Goal: Check status

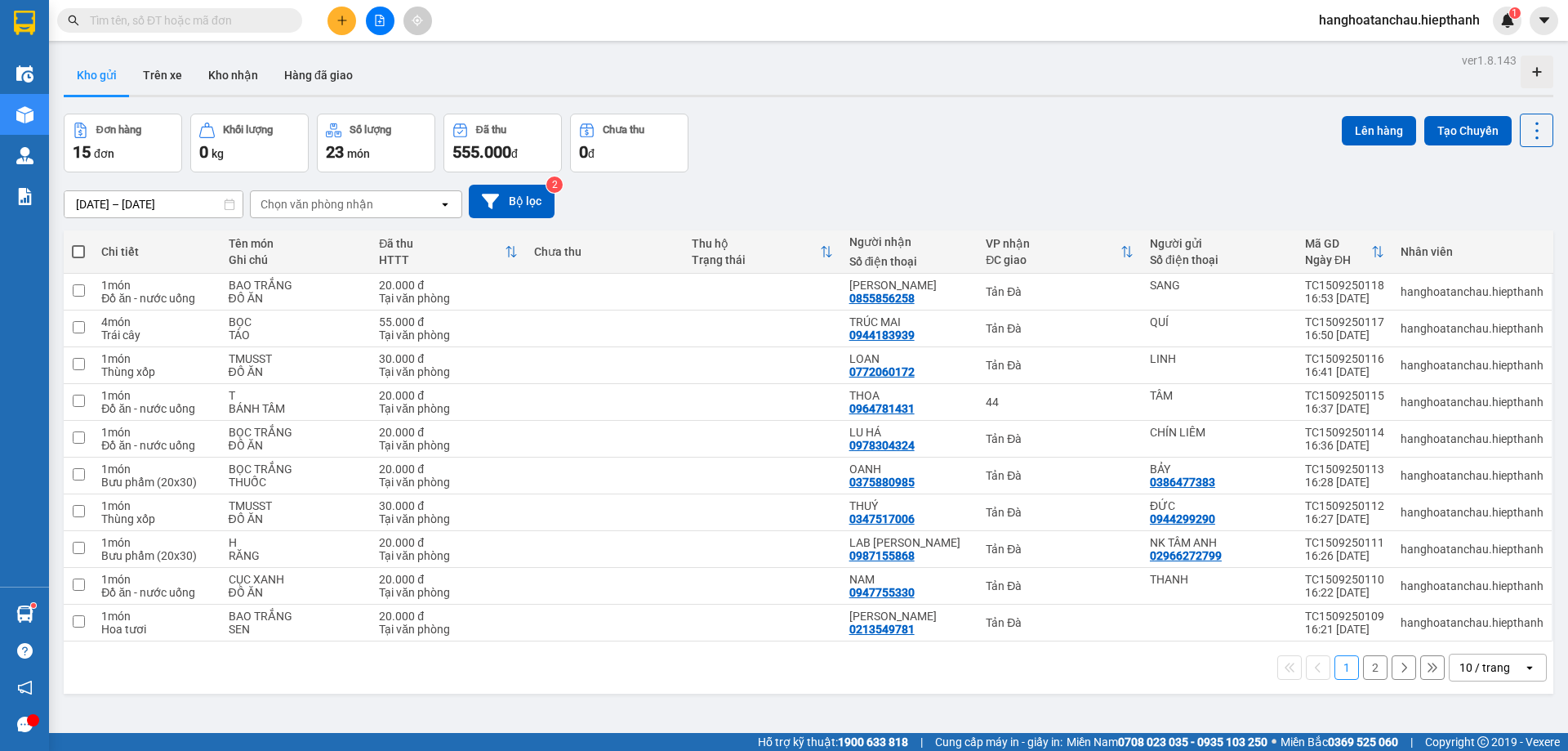
click at [279, 18] on input "text" at bounding box center [186, 20] width 193 height 18
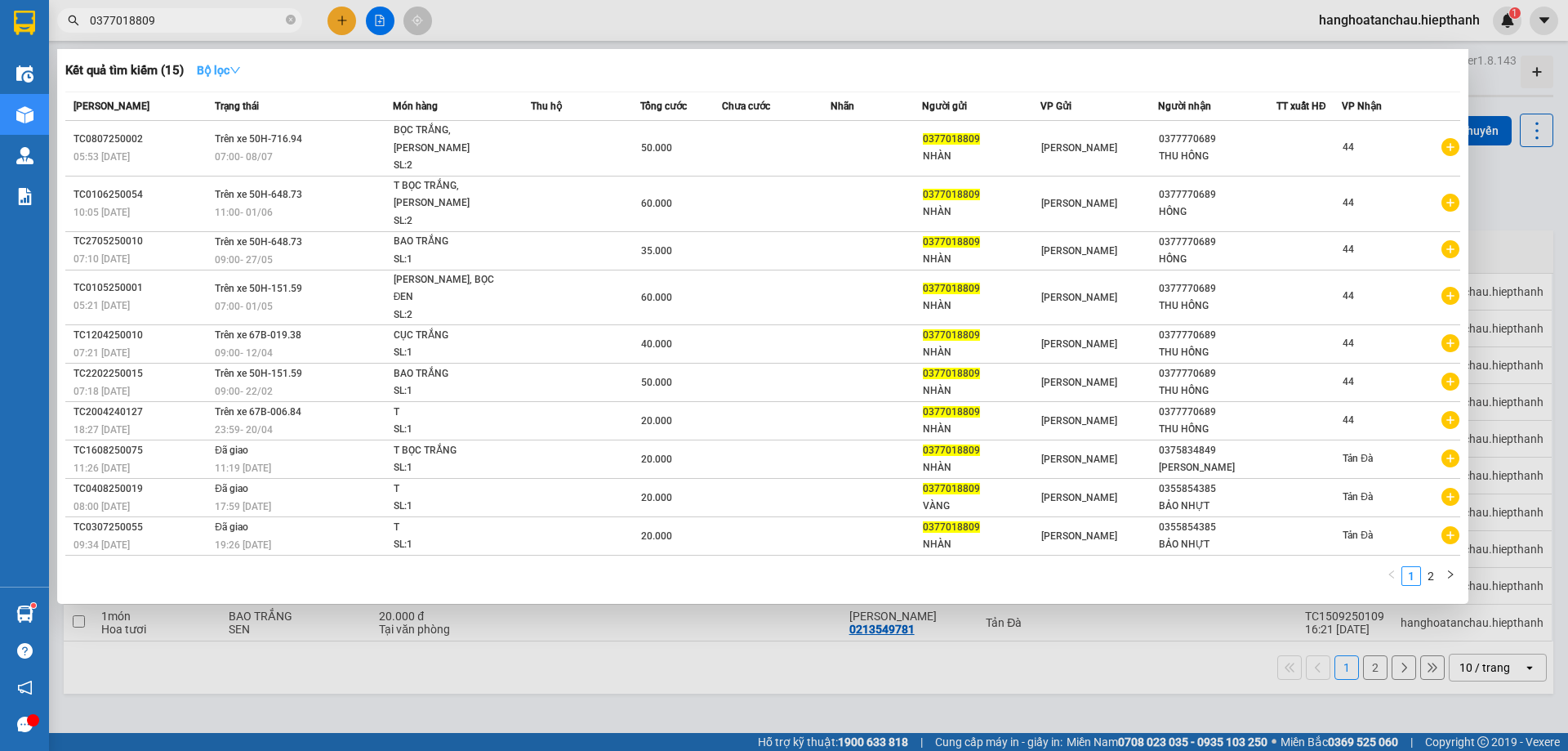
type input "0377018809"
click at [241, 63] on strong "Bộ lọc" at bounding box center [218, 70] width 44 height 13
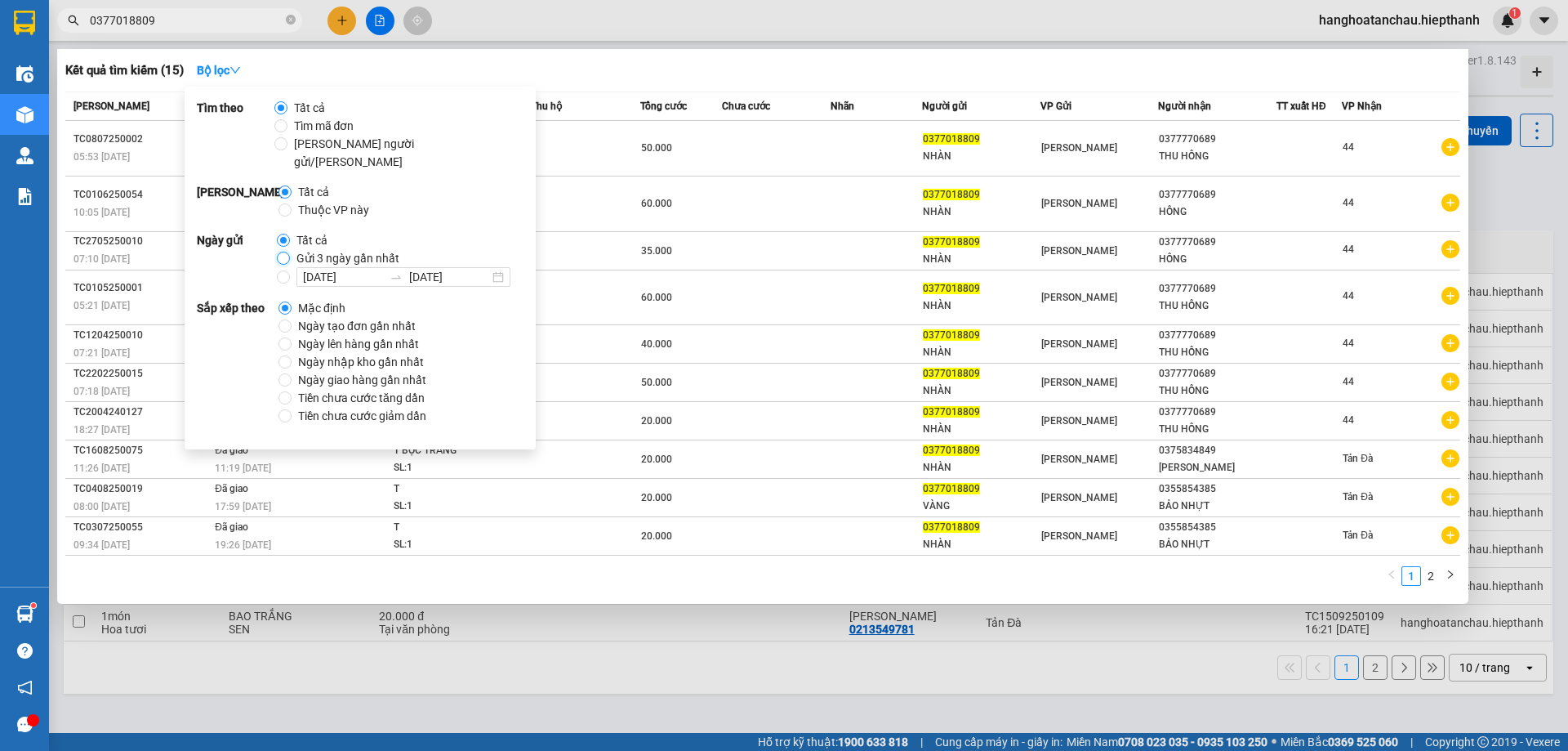
click at [286, 252] on input "Gửi 3 ngày gần nhất" at bounding box center [284, 258] width 13 height 13
radio input "true"
radio input "false"
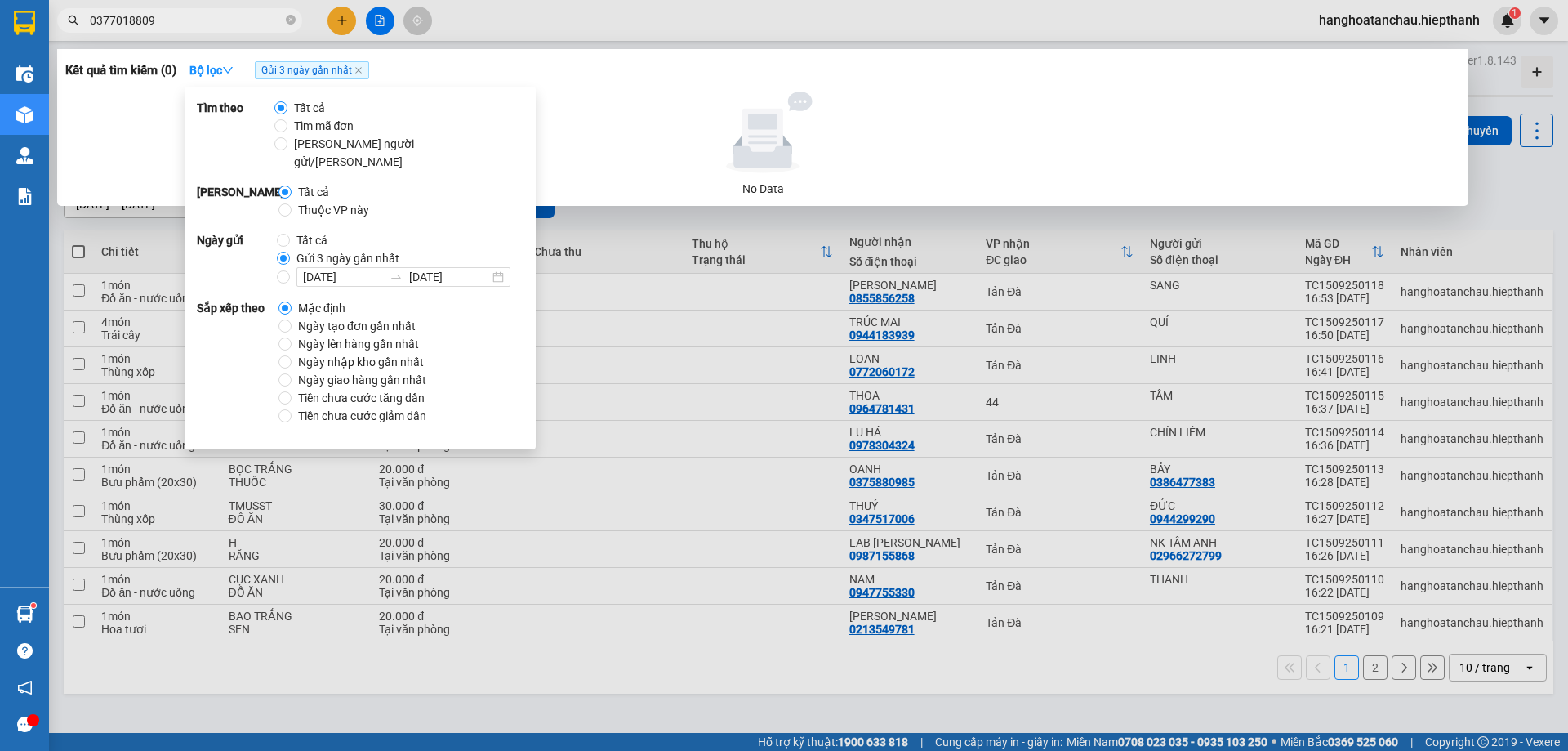
click at [634, 83] on div "Kết quả tìm kiếm ( 0 ) Bộ lọc Gửi 3 ngày gần nhất No Data" at bounding box center [762, 128] width 1411 height 157
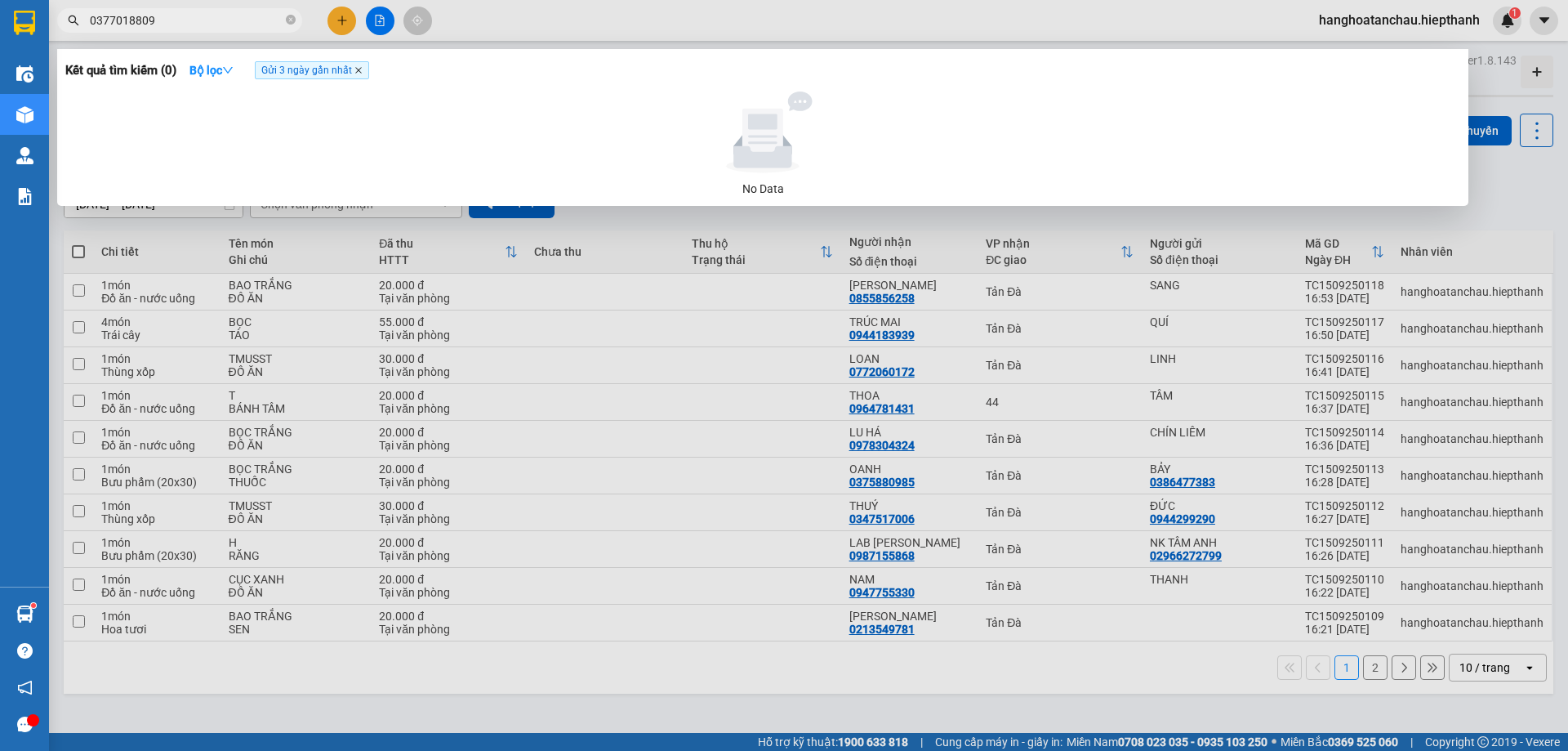
click at [362, 69] on icon "close" at bounding box center [358, 70] width 7 height 7
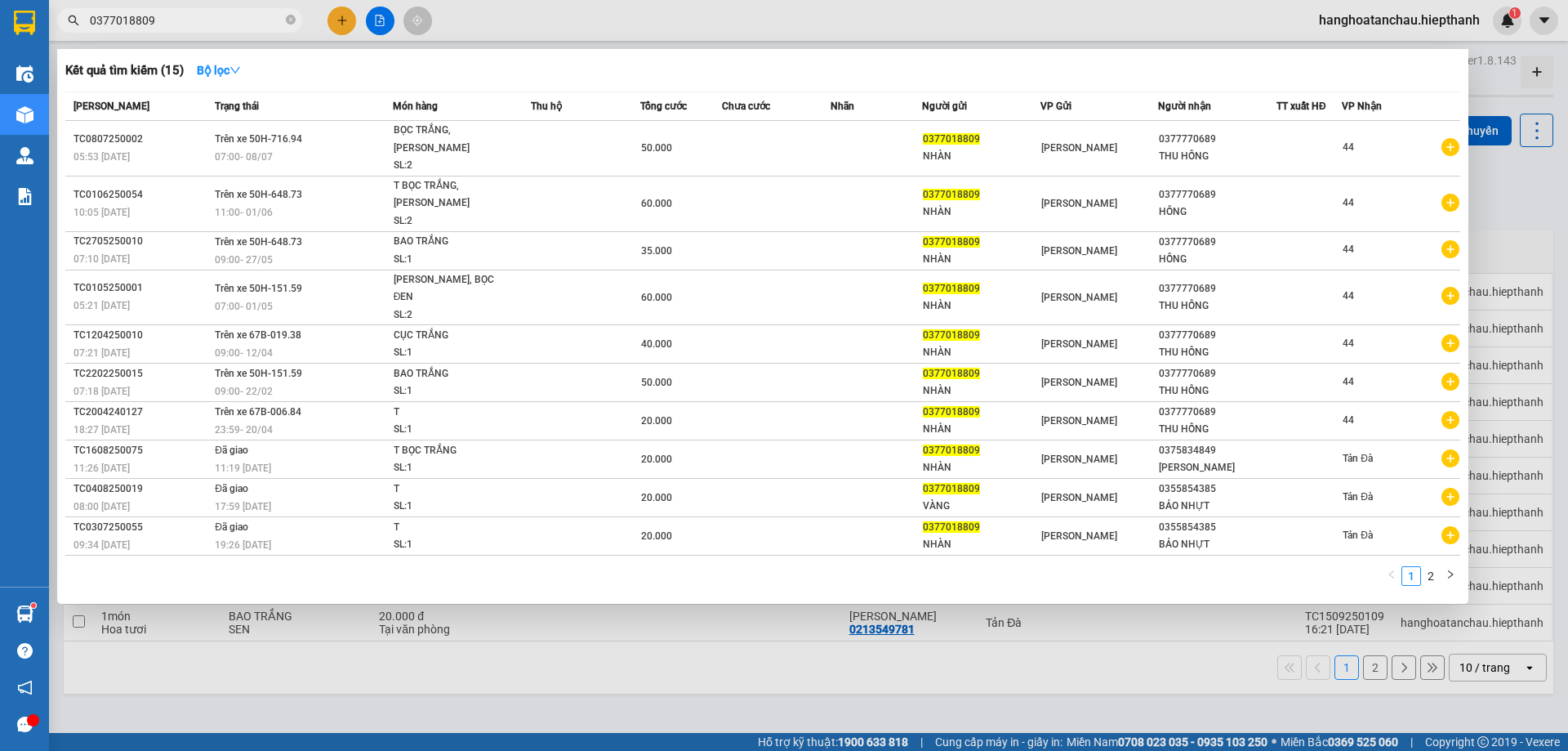
click at [233, 23] on input "0377018809" at bounding box center [186, 20] width 193 height 18
click at [227, 70] on strong "Bộ lọc" at bounding box center [218, 70] width 44 height 13
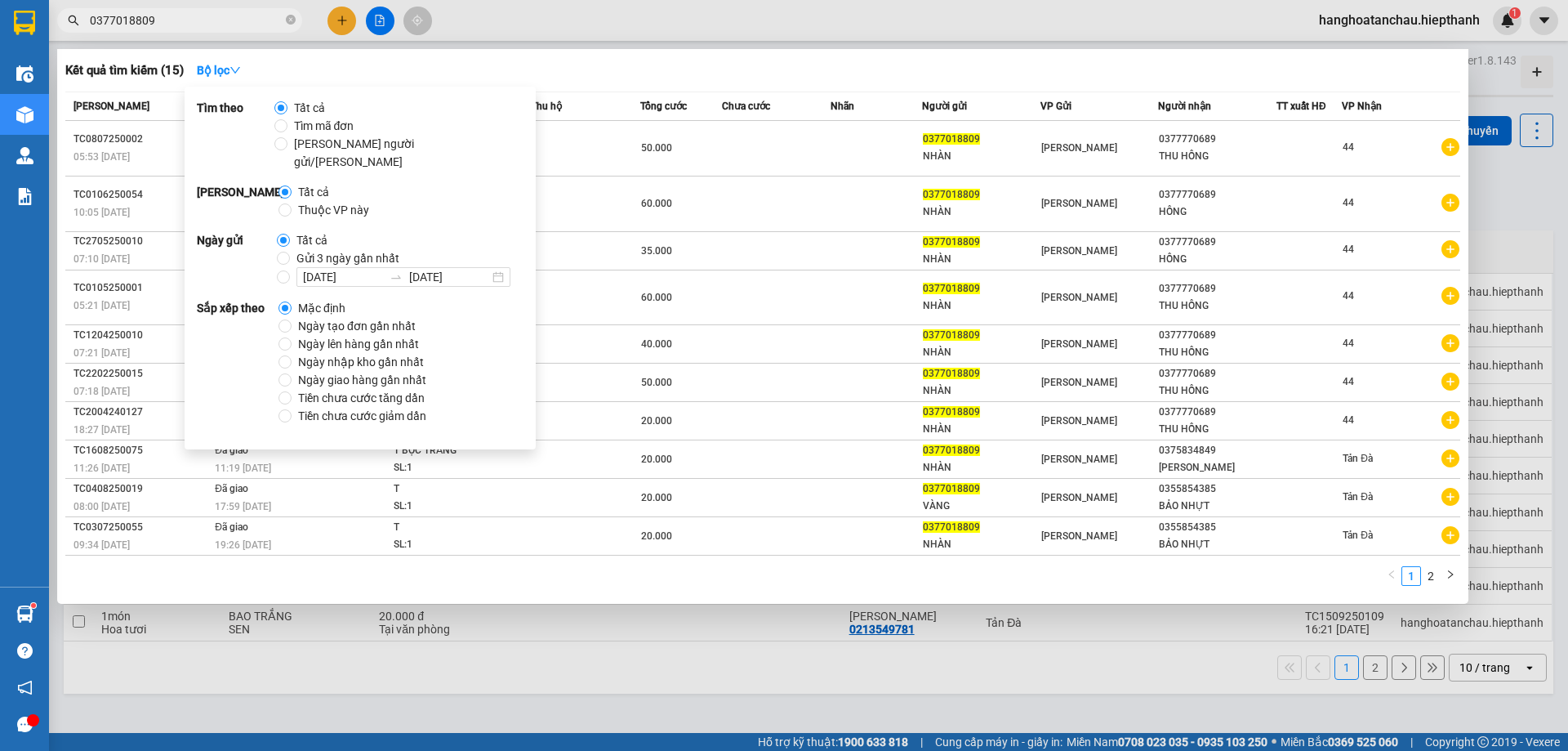
click at [290, 249] on span "Gửi 3 ngày gần nhất" at bounding box center [348, 257] width 116 height 18
click at [288, 252] on input "Gửi 3 ngày gần nhất" at bounding box center [284, 258] width 13 height 13
radio input "true"
radio input "false"
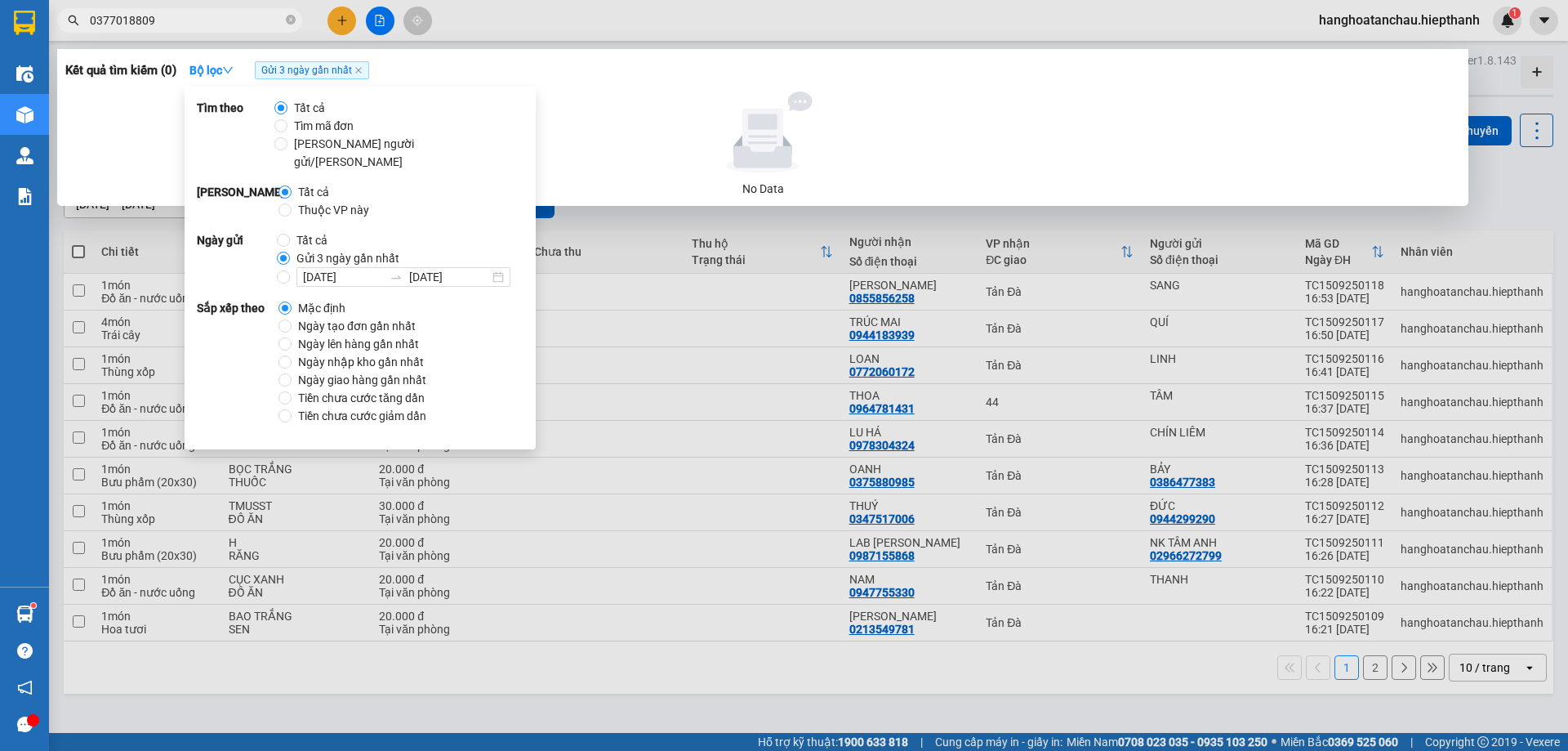
click at [604, 69] on div "Kết quả tìm kiếm ( 0 ) Bộ lọc Gửi 3 ngày gần nhất" at bounding box center [763, 70] width 1395 height 26
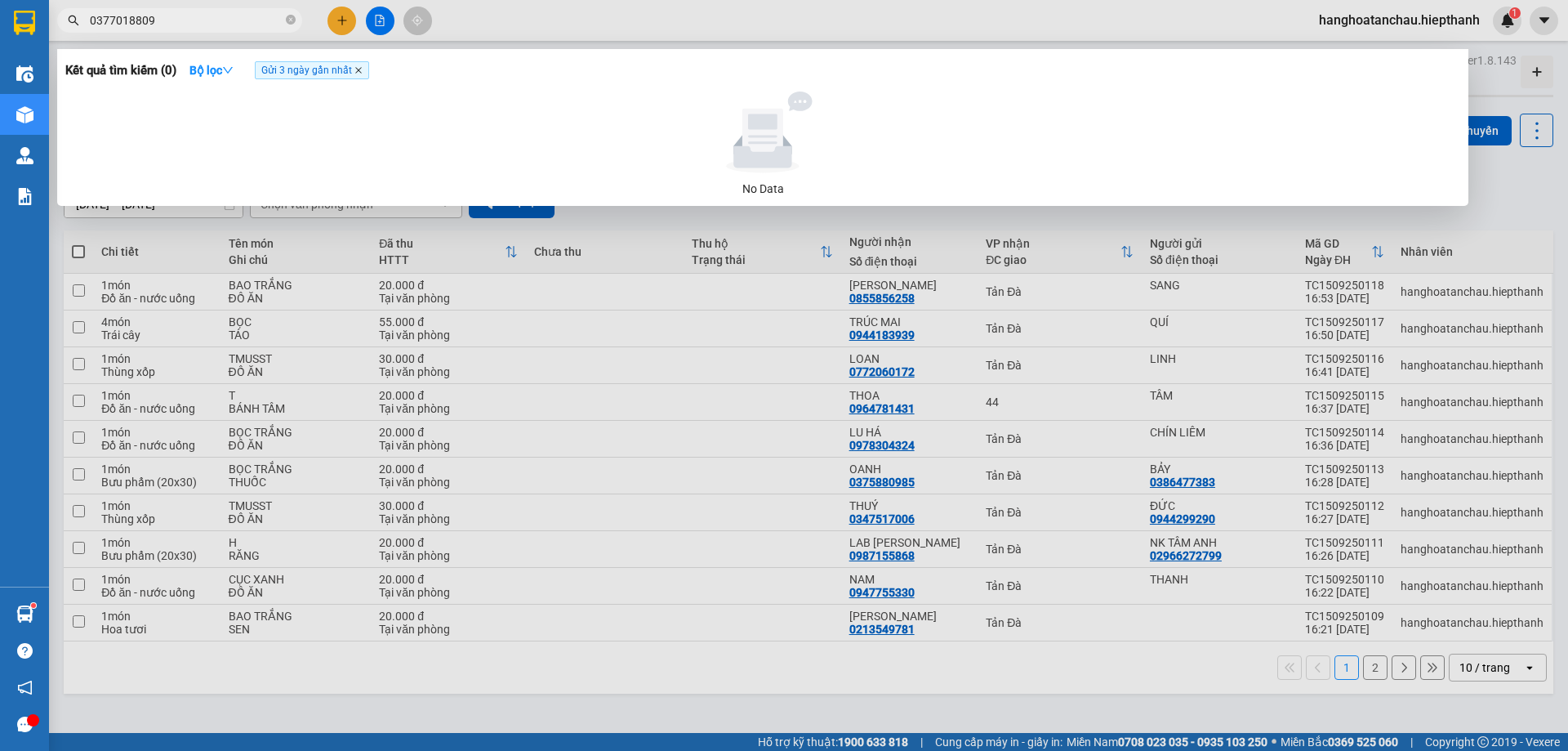
click at [363, 73] on icon "close" at bounding box center [358, 70] width 8 height 8
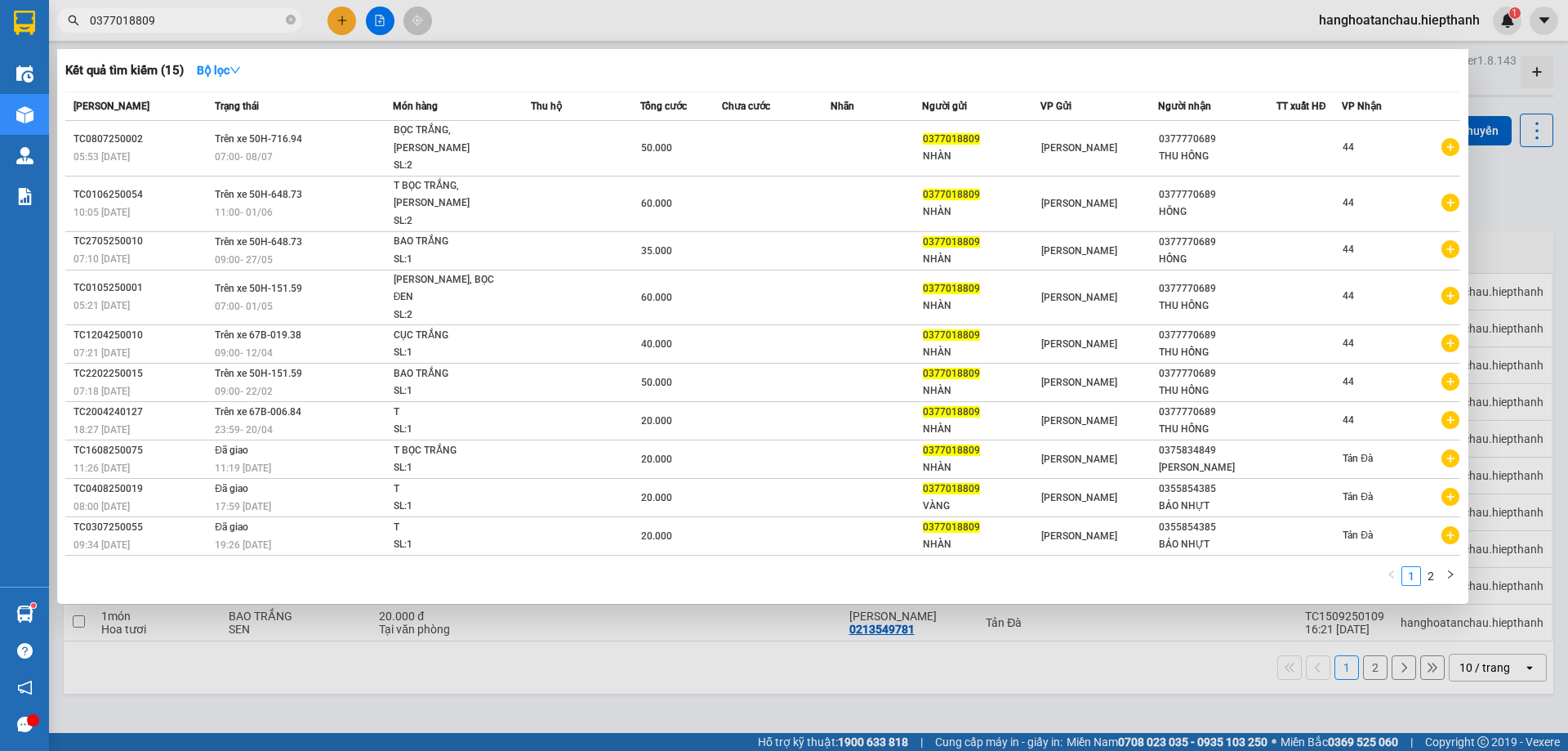
click at [266, 18] on input "0377018809" at bounding box center [186, 20] width 193 height 18
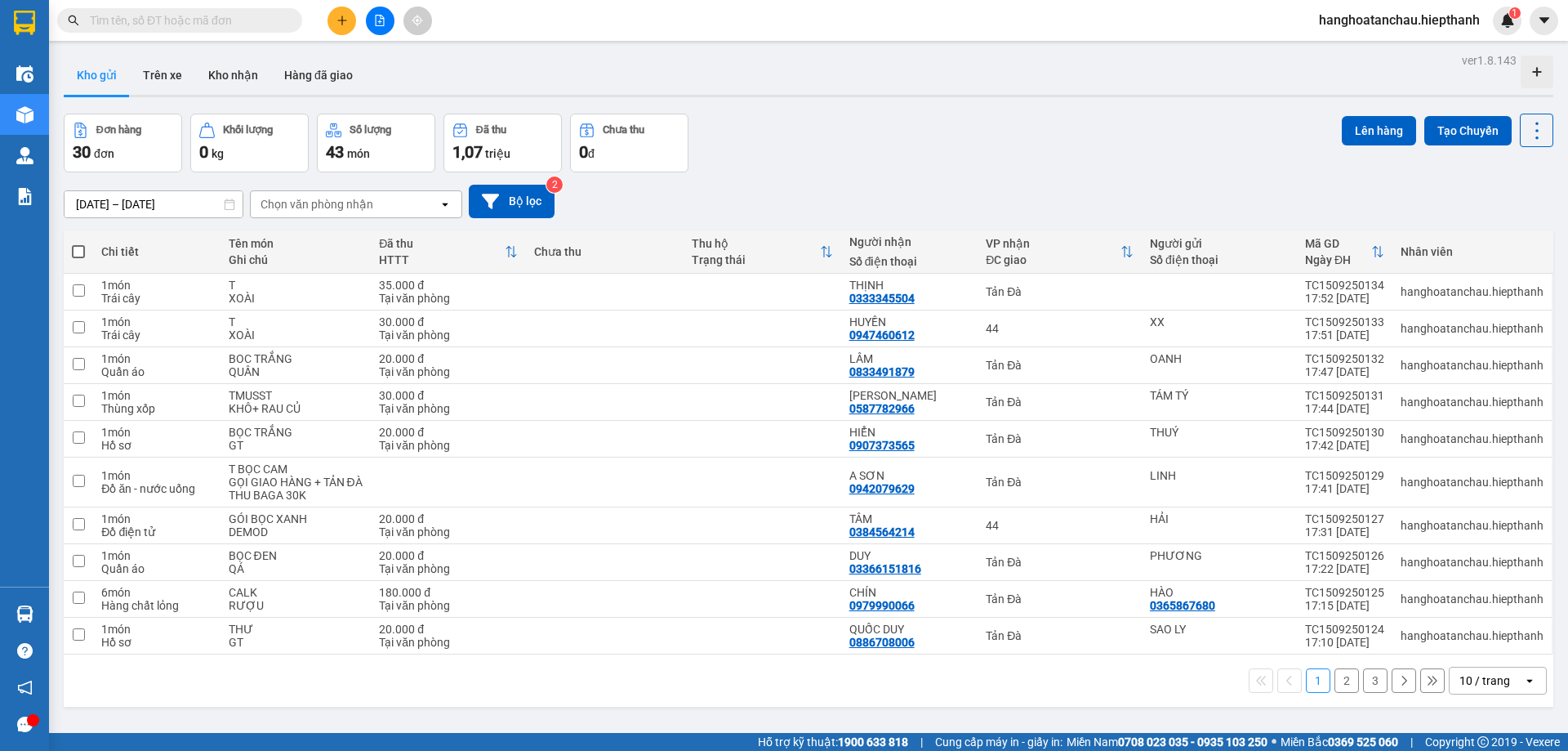
click at [824, 129] on div "Đơn hàng 30 đơn Khối lượng 0 kg Số lượng 43 món Đã thu 1,07 triệu Chưa thu 0 đ …" at bounding box center [808, 143] width 1490 height 59
click at [949, 158] on div "Đơn hàng 30 đơn Khối lượng 0 kg Số lượng 43 món Đã thu 1,07 triệu Chưa thu 0 đ …" at bounding box center [808, 143] width 1490 height 59
click at [799, 48] on main "ver 1.8.143 Kho gửi Trên xe Kho nhận Hàng đã giao Đơn hàng 30 đơn Khối lượng 0 …" at bounding box center [784, 367] width 1568 height 733
click at [190, 89] on button "Trên xe" at bounding box center [162, 76] width 65 height 39
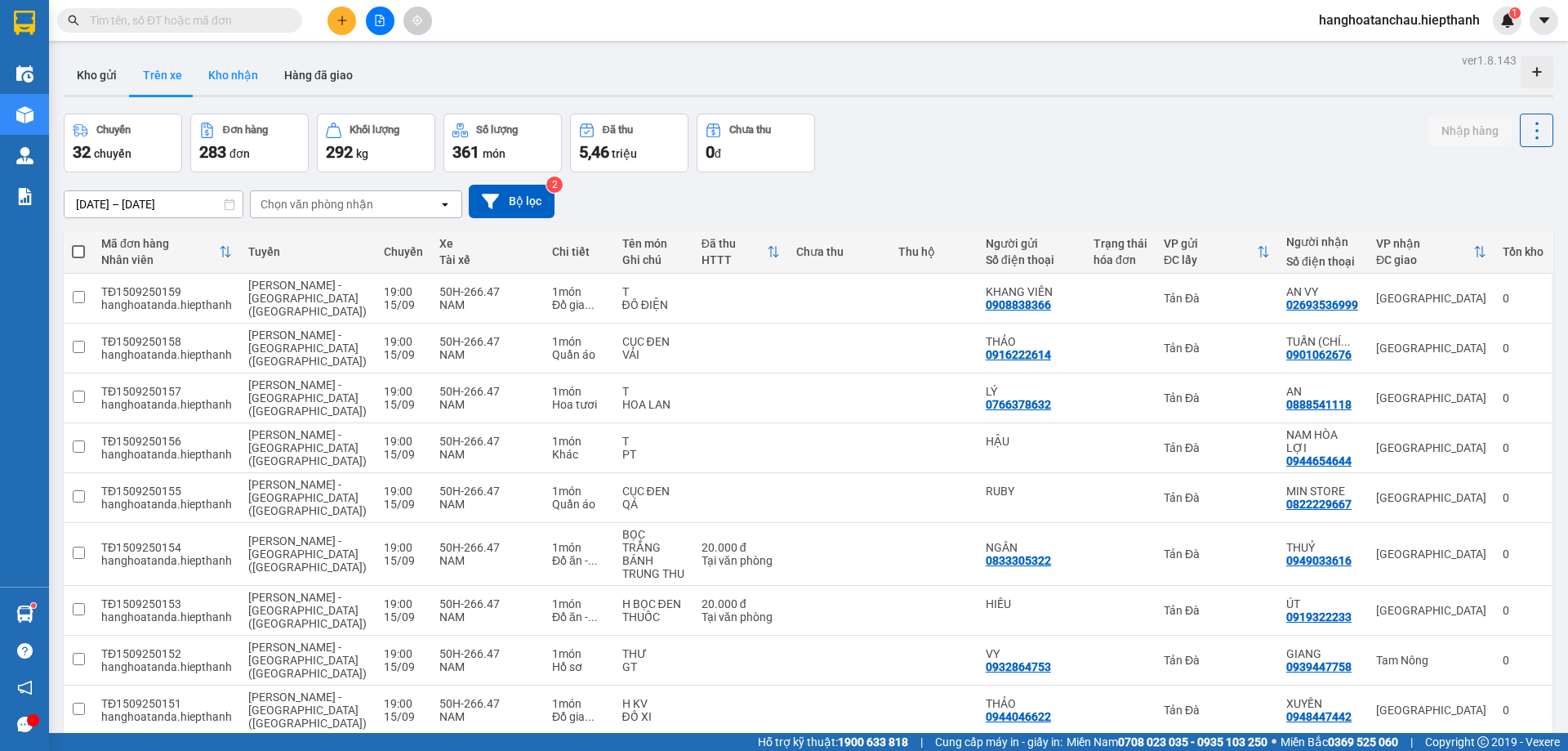
click at [242, 83] on button "Kho nhận" at bounding box center [232, 76] width 76 height 39
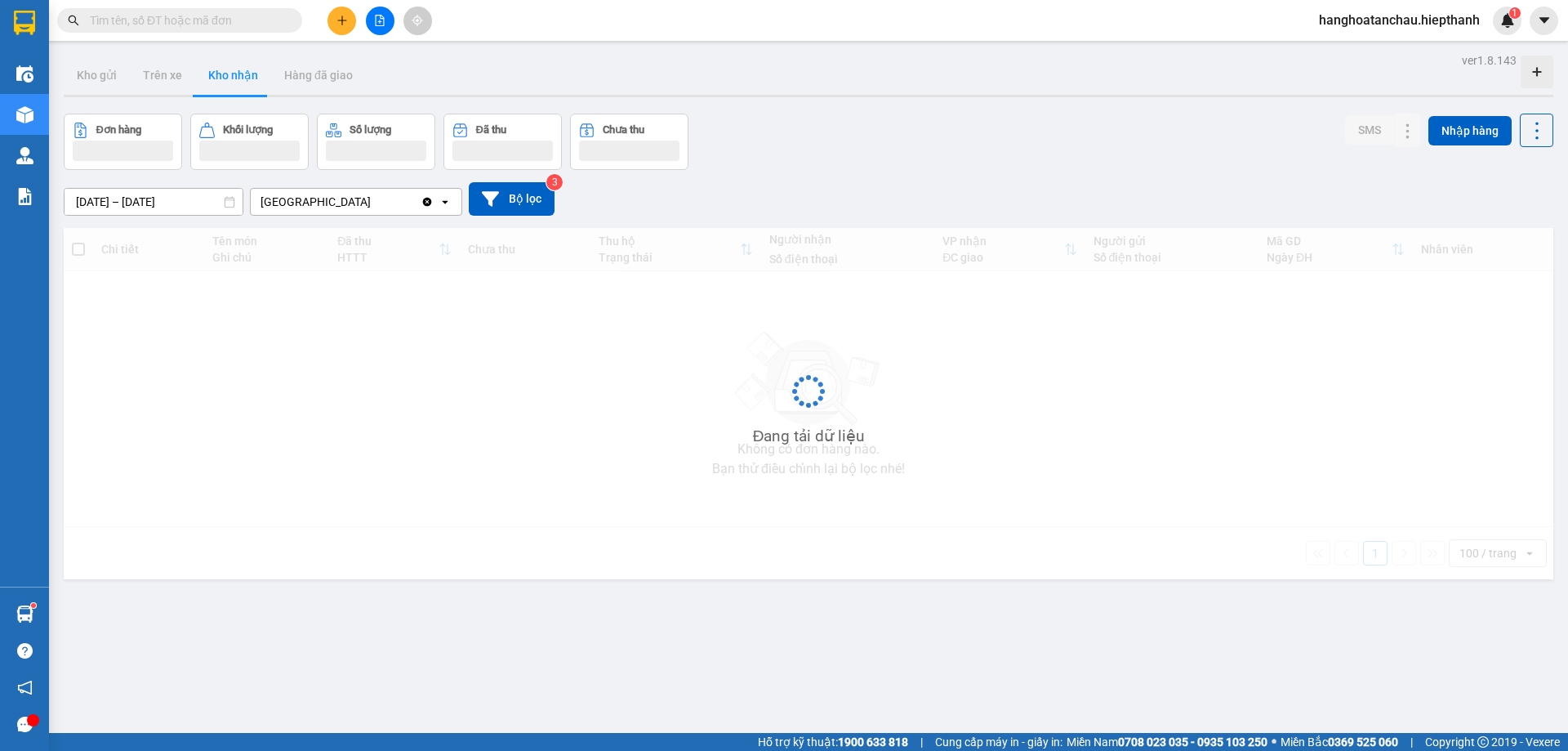
click at [905, 124] on div "Đơn hàng Khối lượng Số lượng Đã thu Chưa thu SMS Nhập hàng" at bounding box center [808, 142] width 1490 height 56
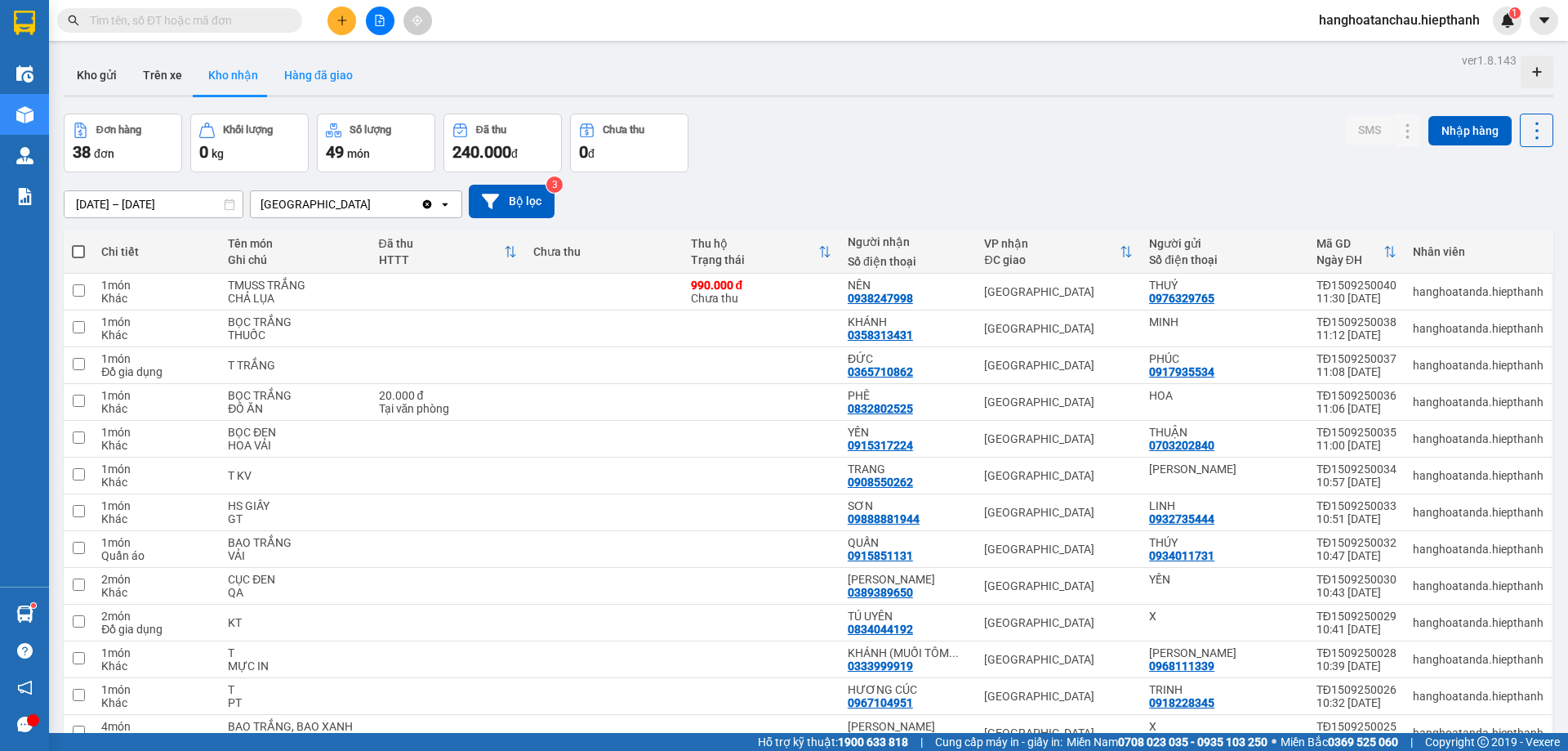
click at [305, 66] on button "Hàng đã giao" at bounding box center [319, 76] width 95 height 39
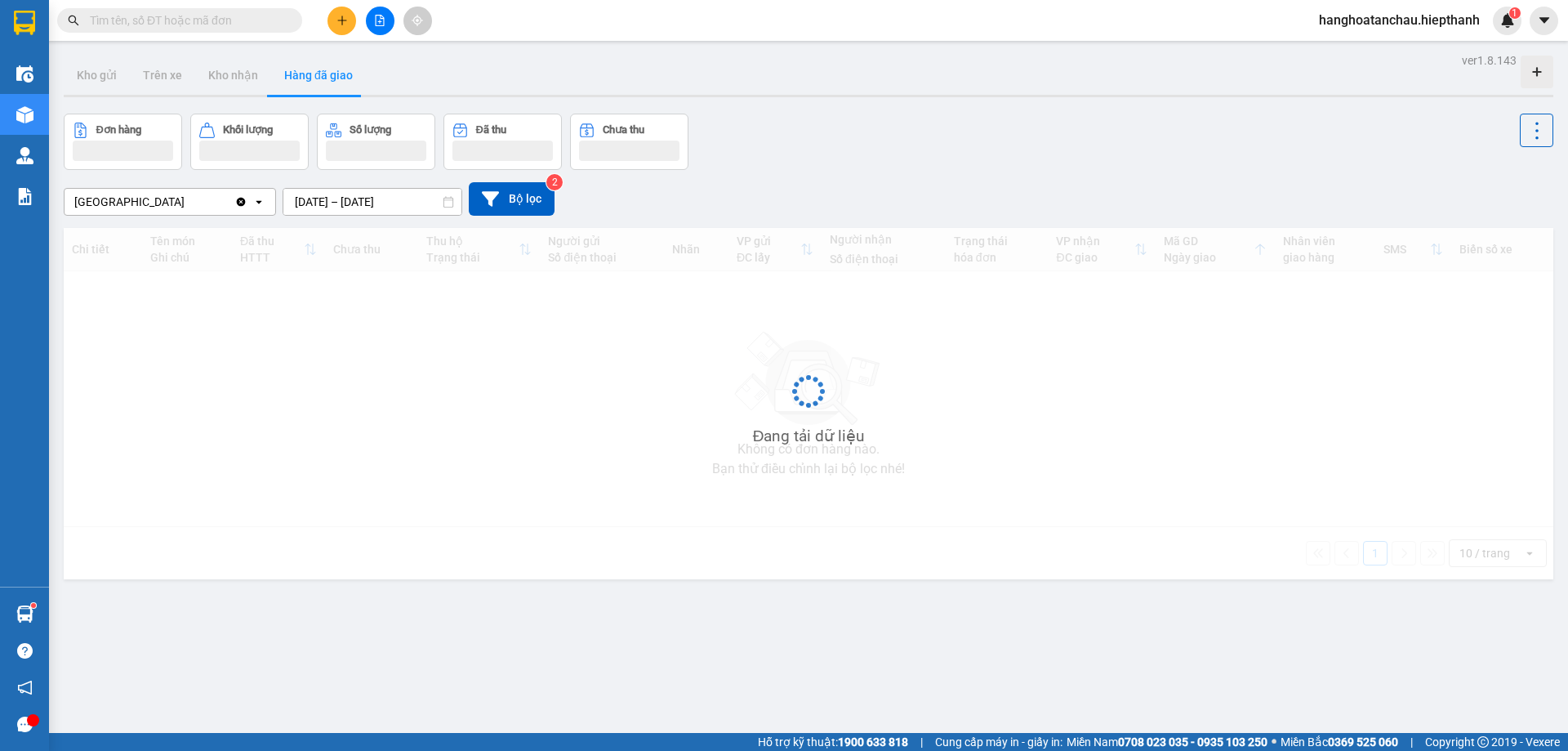
click at [884, 124] on div "Đơn hàng Khối lượng Số lượng Đã thu Chưa thu" at bounding box center [808, 142] width 1490 height 56
click at [382, 204] on input "[DATE] – [DATE]" at bounding box center [372, 202] width 178 height 26
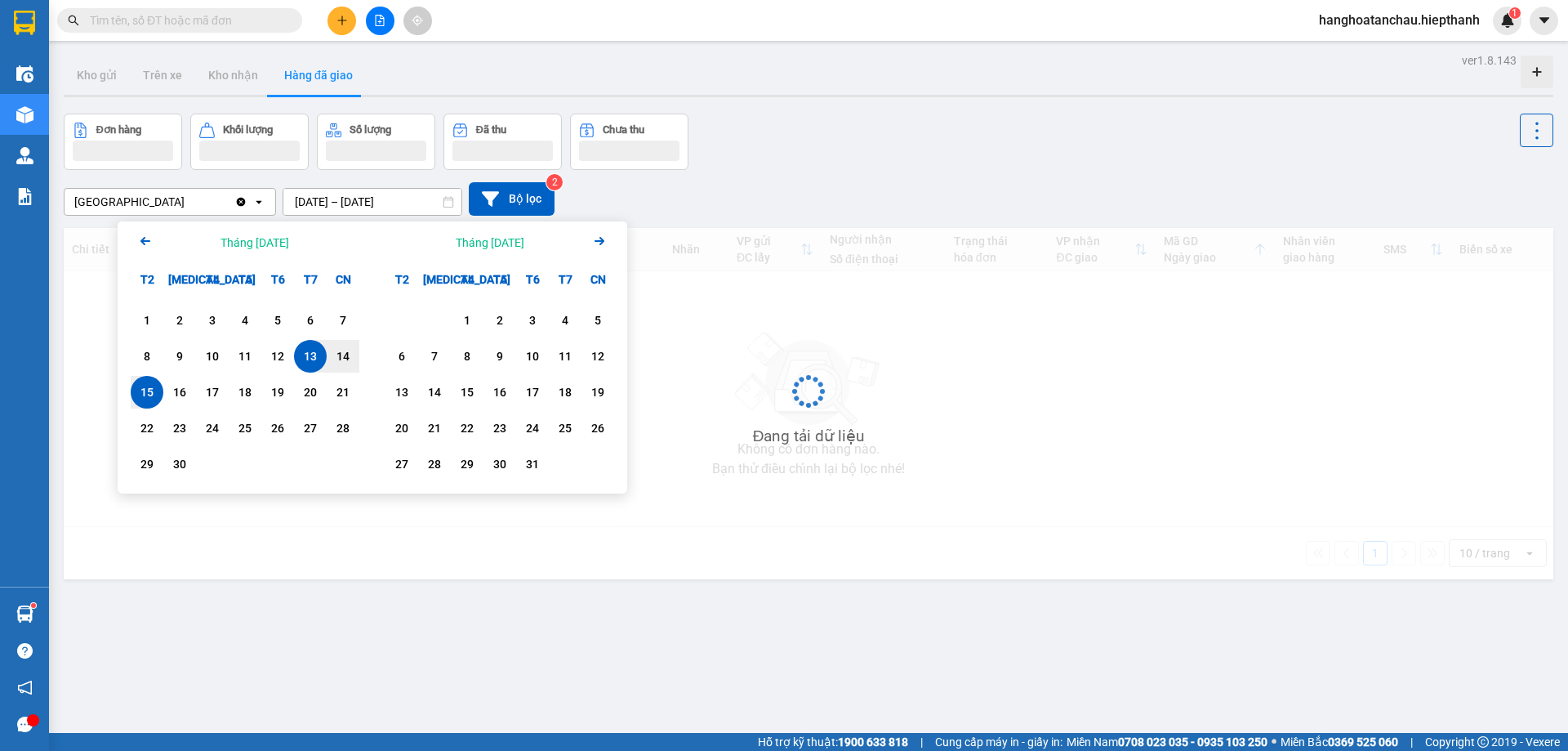
click at [150, 382] on div "15" at bounding box center [146, 392] width 33 height 33
type input "[DATE] – [DATE]"
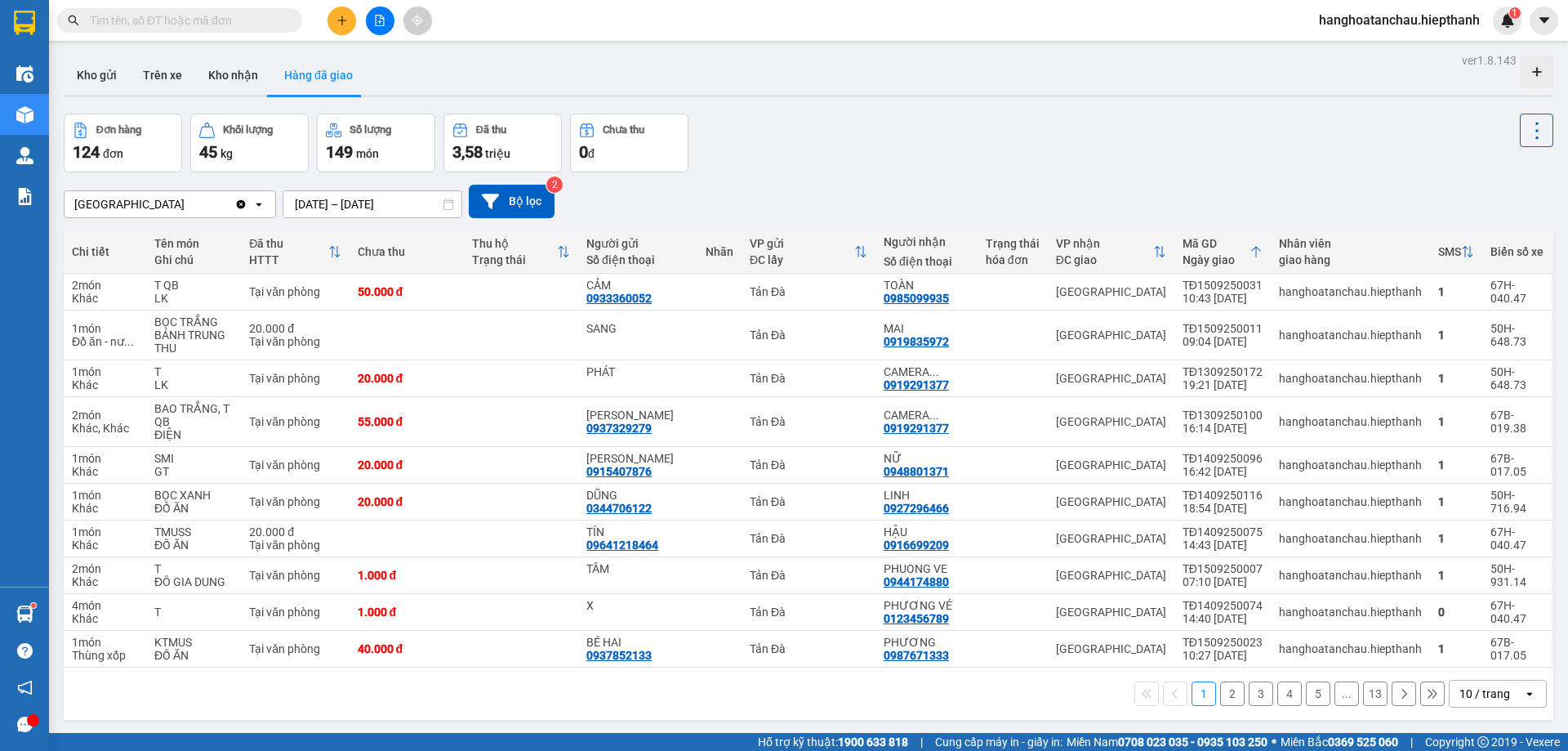
click at [1487, 694] on div "10 / trang" at bounding box center [1485, 694] width 50 height 17
click at [1488, 662] on span "100 / trang" at bounding box center [1478, 658] width 59 height 17
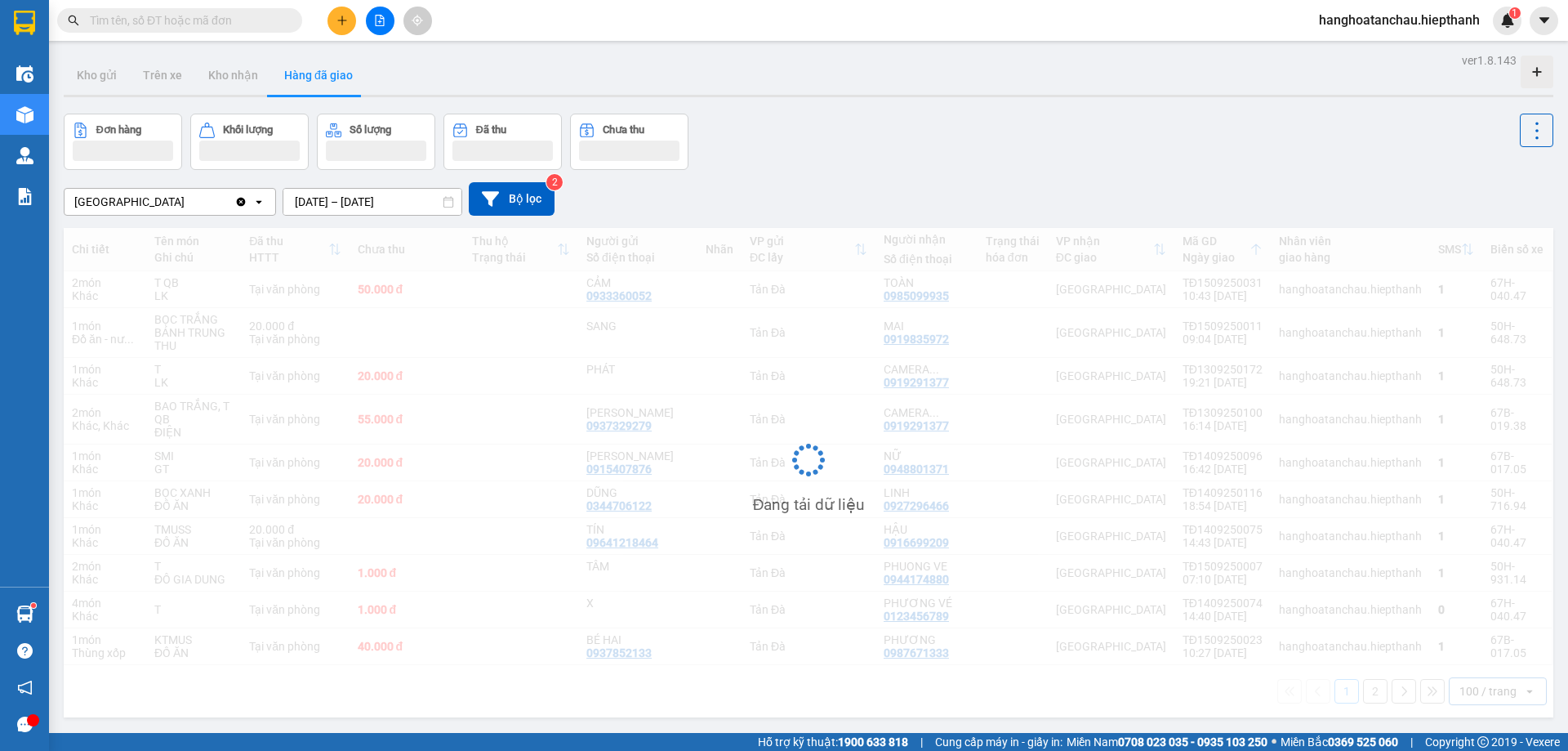
click at [870, 121] on div "Đơn hàng Khối lượng Số lượng Đã thu Chưa thu" at bounding box center [808, 142] width 1490 height 56
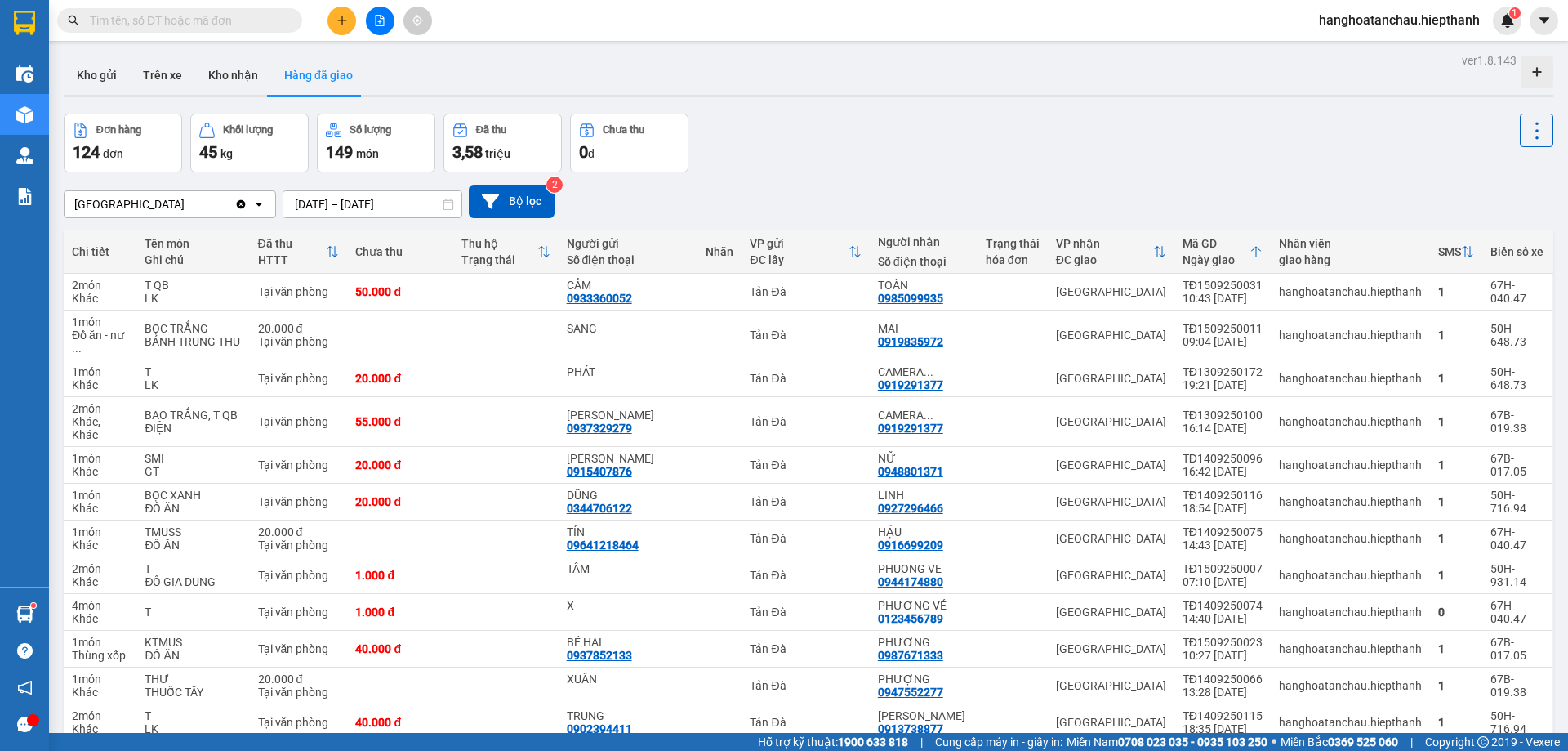
click at [841, 171] on div "Đơn hàng 124 đơn Khối lượng 45 kg Số lượng 149 món Đã thu 3,58 triệu Chưa thu 0…" at bounding box center [808, 143] width 1490 height 59
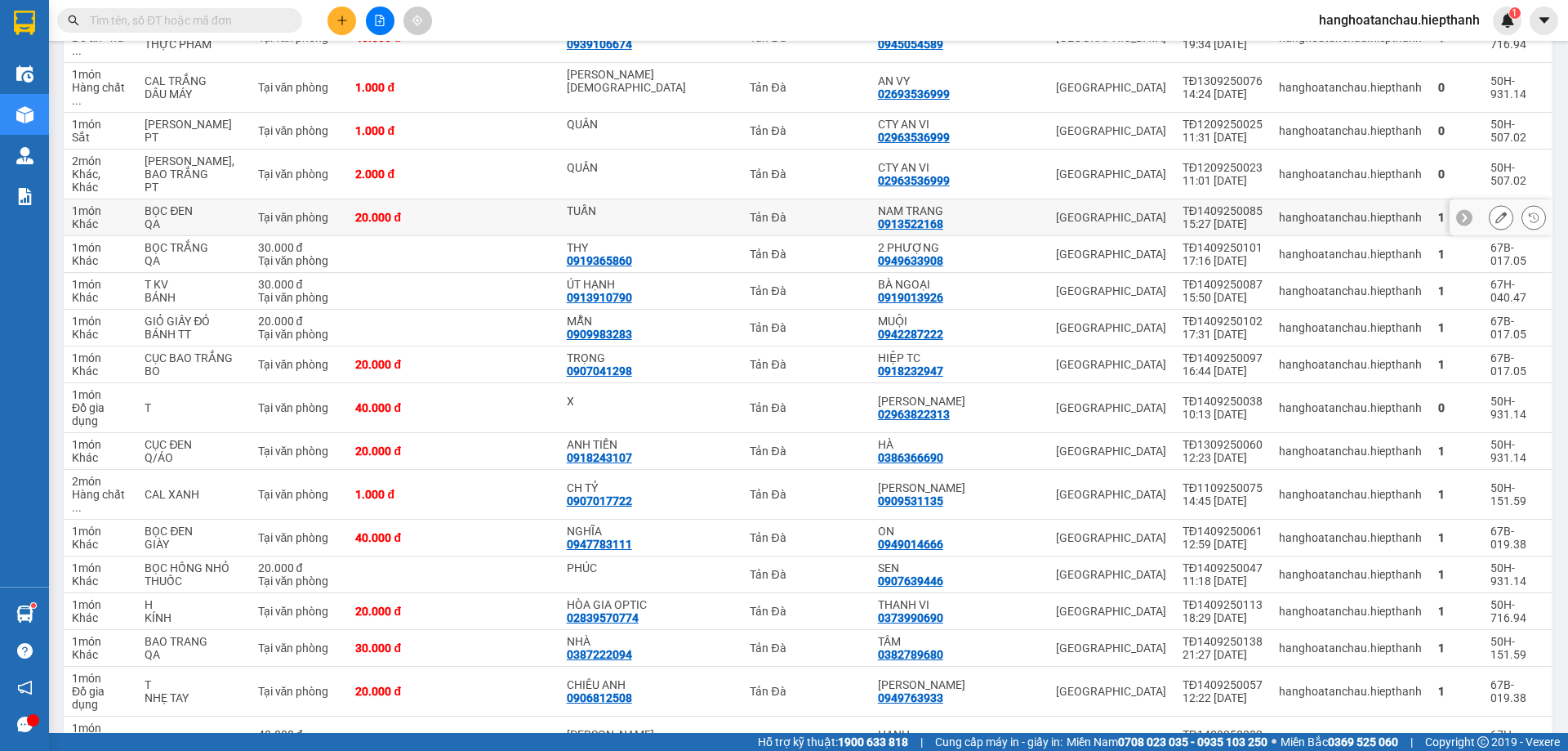
scroll to position [3520, 0]
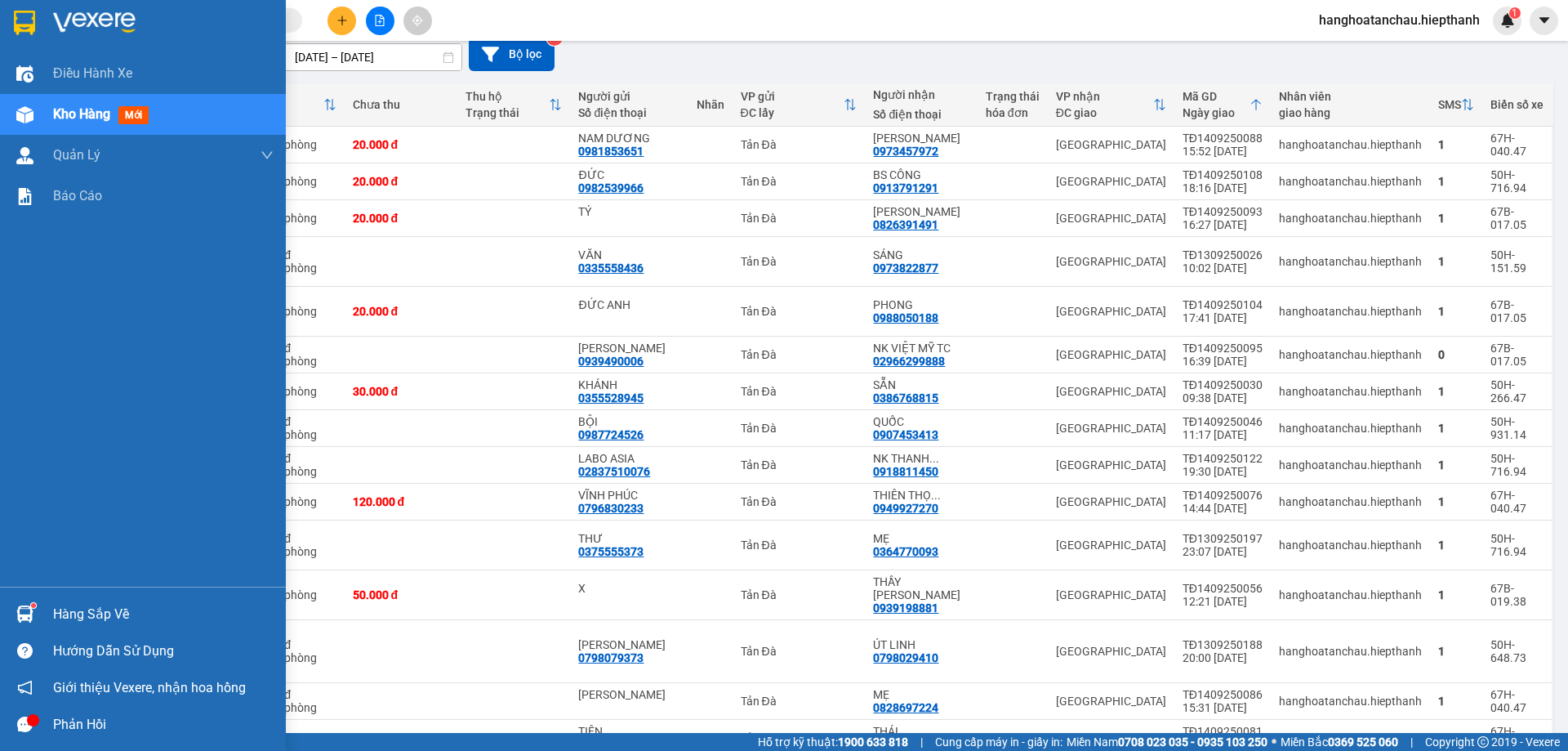
scroll to position [0, 0]
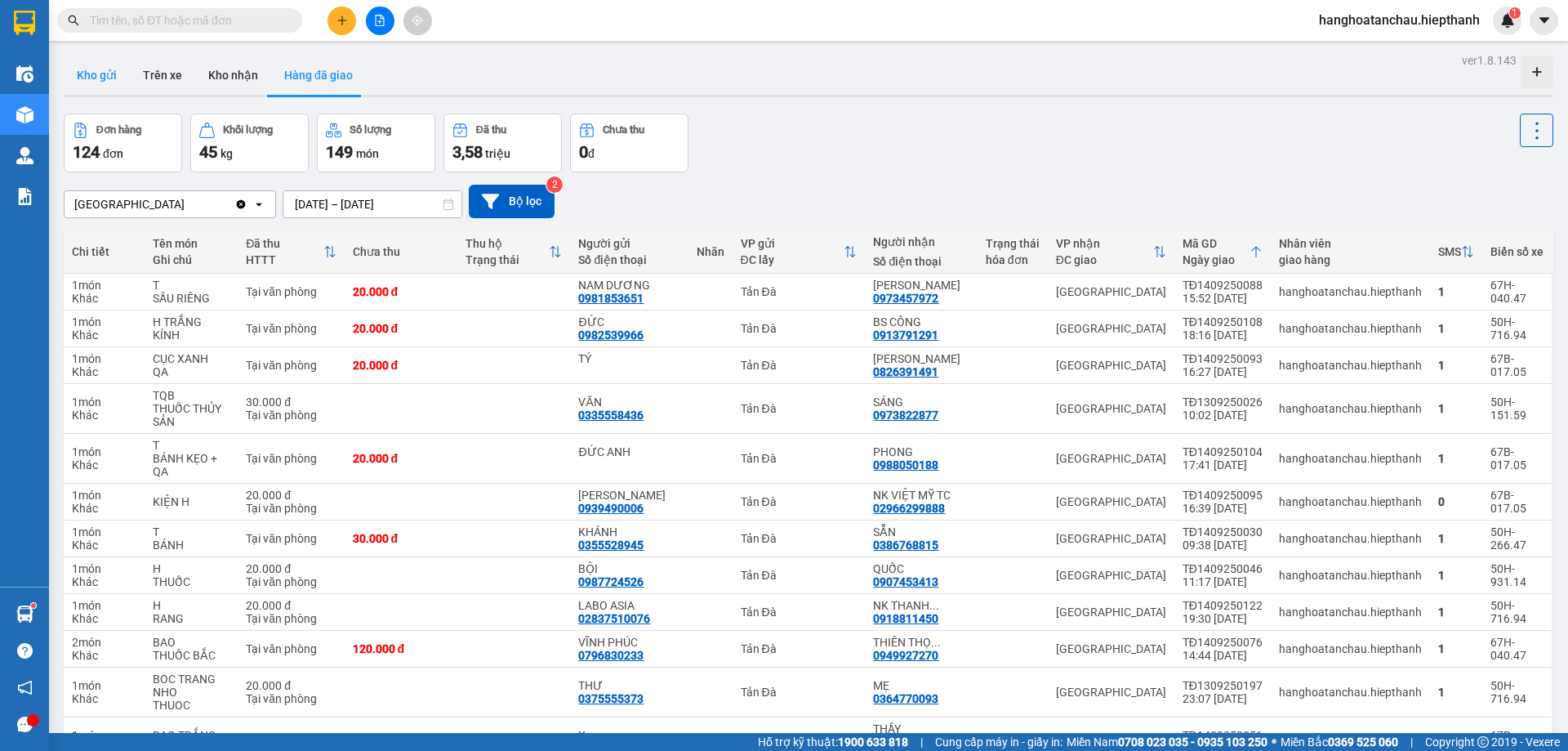
click at [81, 72] on button "Kho gửi" at bounding box center [96, 76] width 66 height 39
